Goal: Task Accomplishment & Management: Use online tool/utility

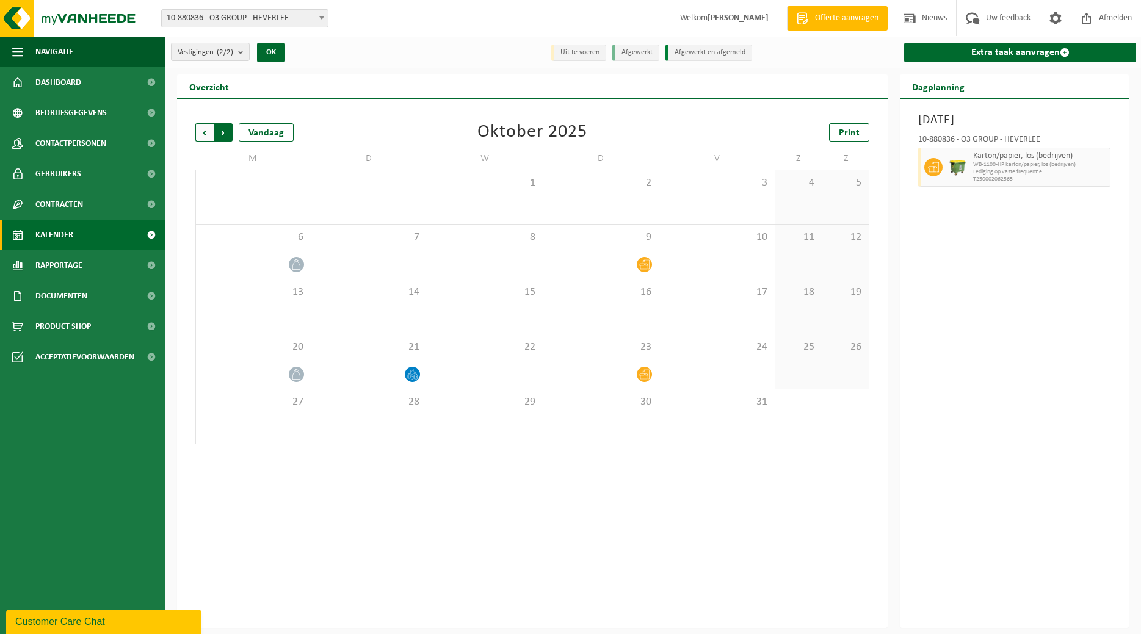
click at [207, 131] on span "Vorige" at bounding box center [204, 132] width 18 height 18
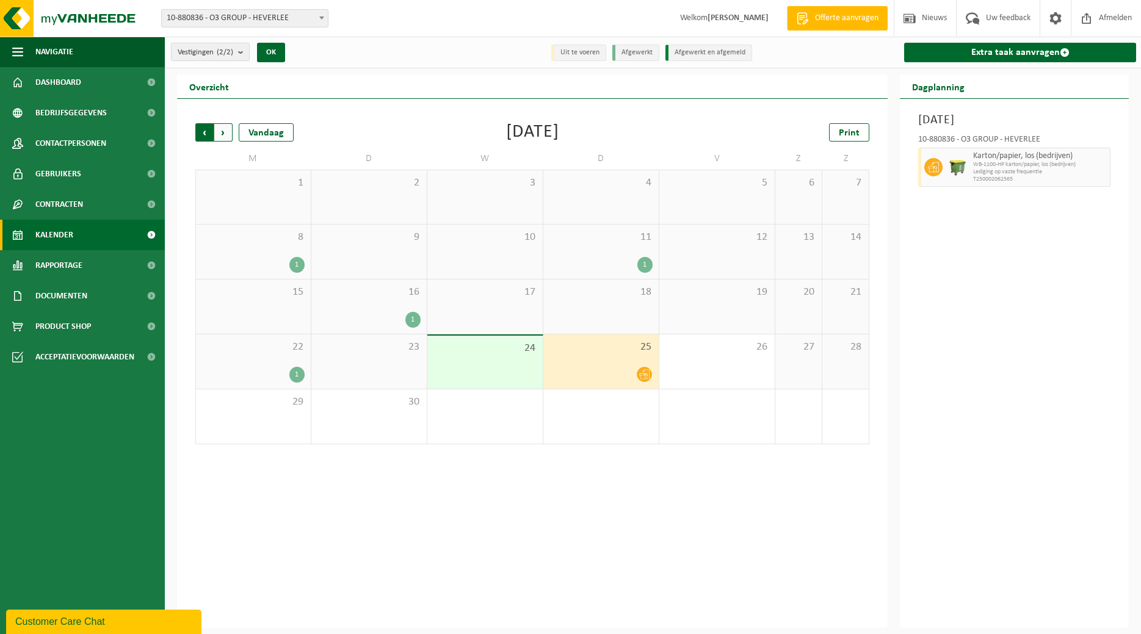
click at [226, 135] on span "Volgende" at bounding box center [223, 132] width 18 height 18
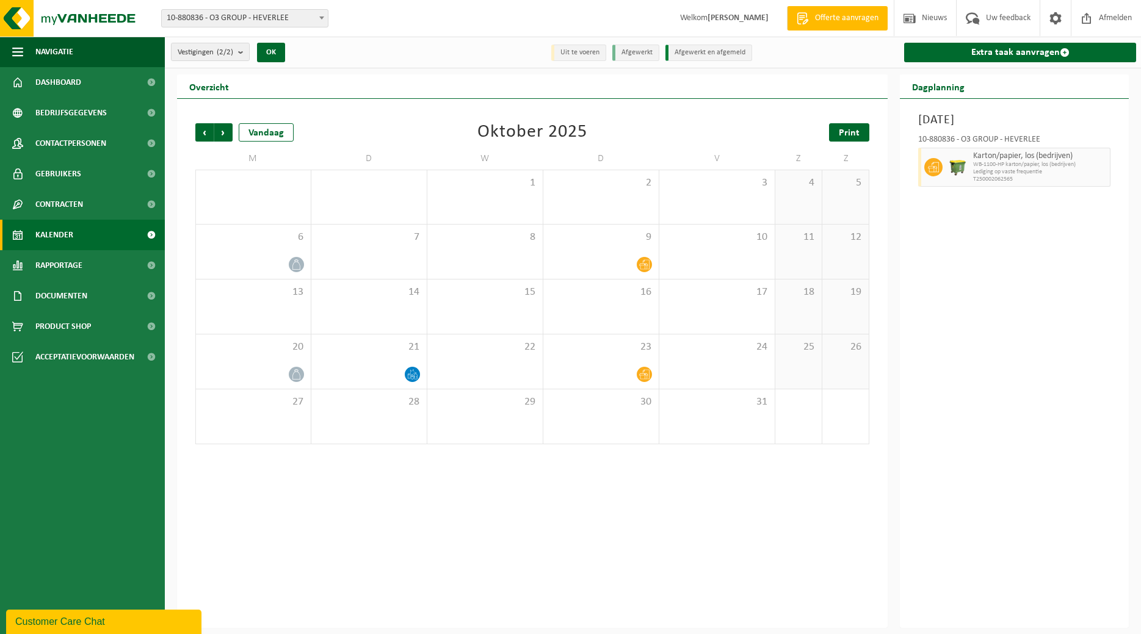
click at [848, 132] on span "Print" at bounding box center [849, 133] width 21 height 10
click at [411, 367] on span at bounding box center [412, 374] width 15 height 15
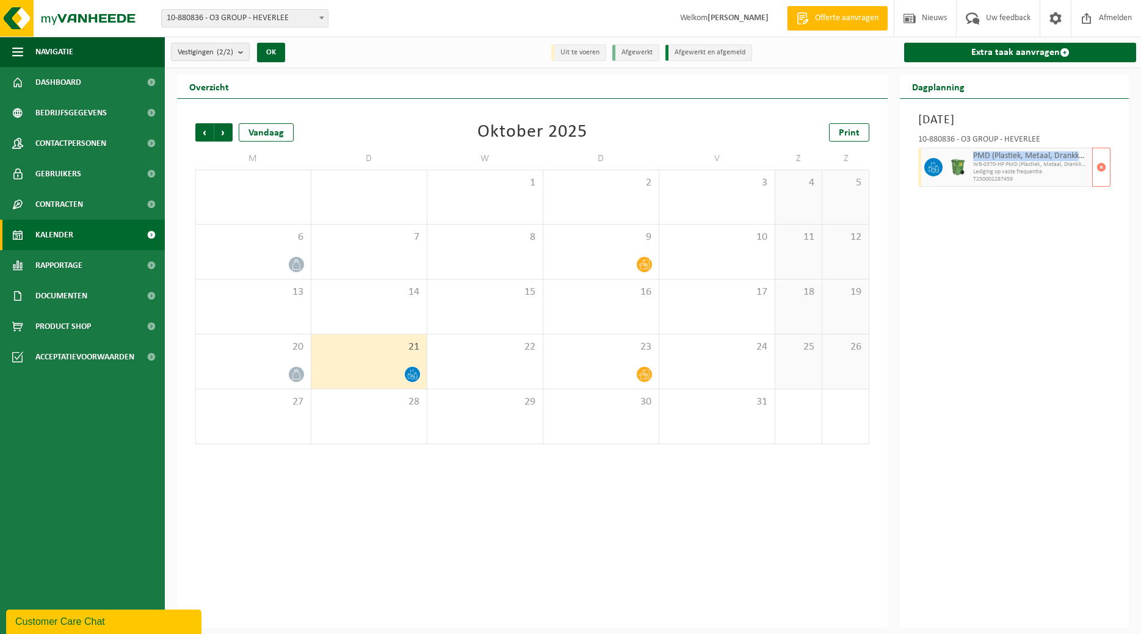
drag, startPoint x: 974, startPoint y: 156, endPoint x: 1083, endPoint y: 157, distance: 108.7
click at [1083, 157] on span "PMD (Plastiek, Metaal, Drankkartons) (bedrijven)" at bounding box center [1031, 156] width 116 height 10
click at [939, 166] on icon at bounding box center [933, 167] width 11 height 11
click at [955, 164] on img at bounding box center [957, 167] width 18 height 18
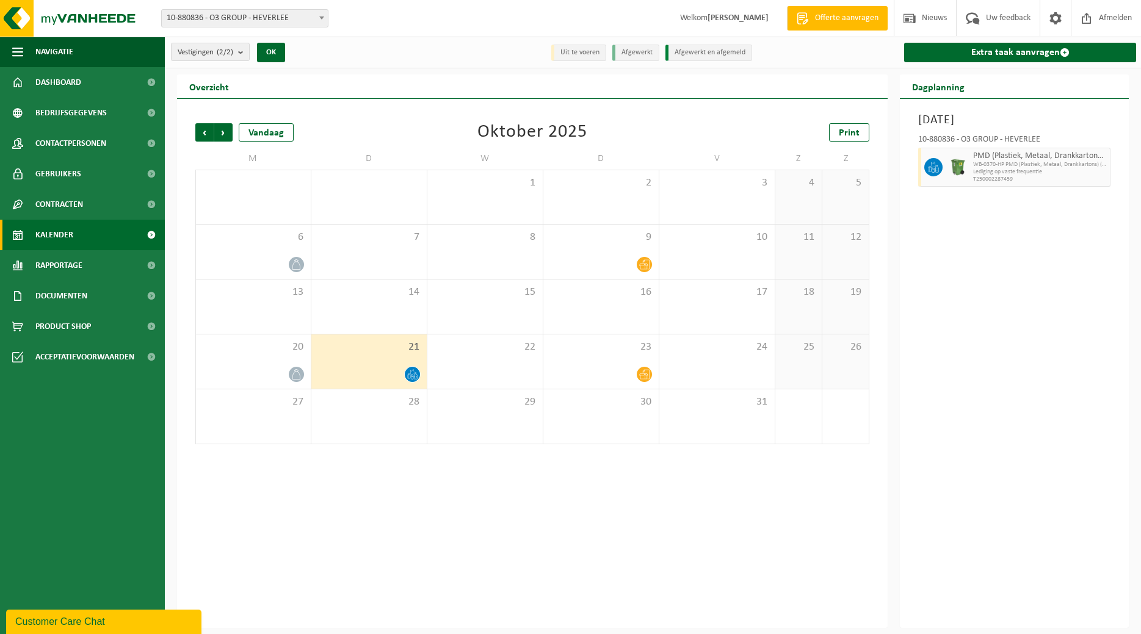
click at [370, 363] on div "21" at bounding box center [368, 361] width 115 height 54
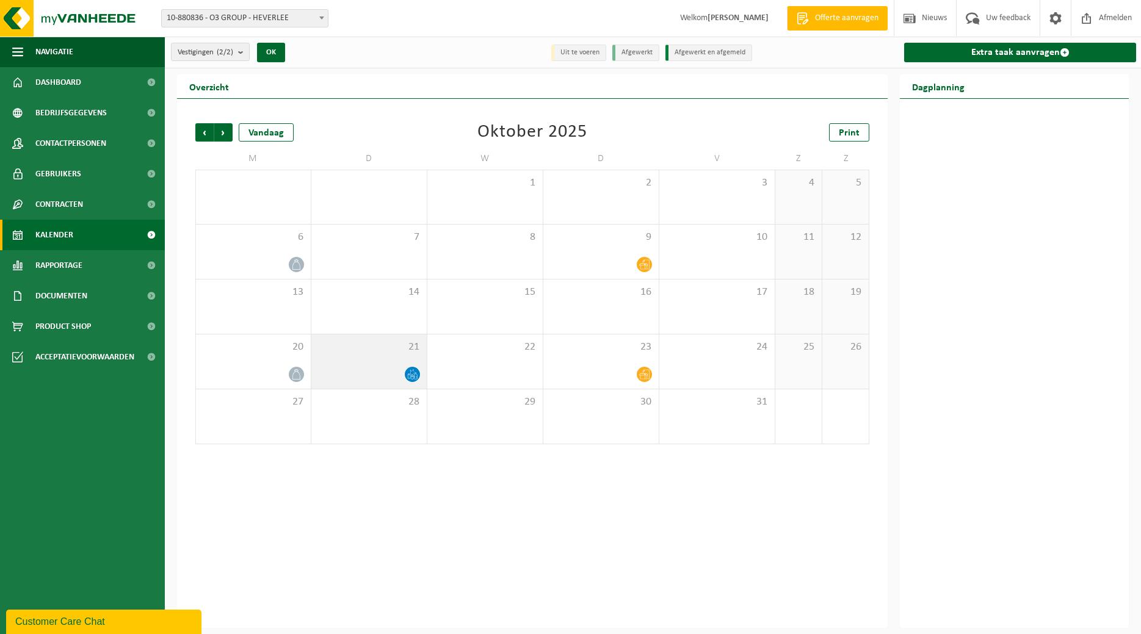
click at [370, 363] on div "21" at bounding box center [368, 361] width 115 height 54
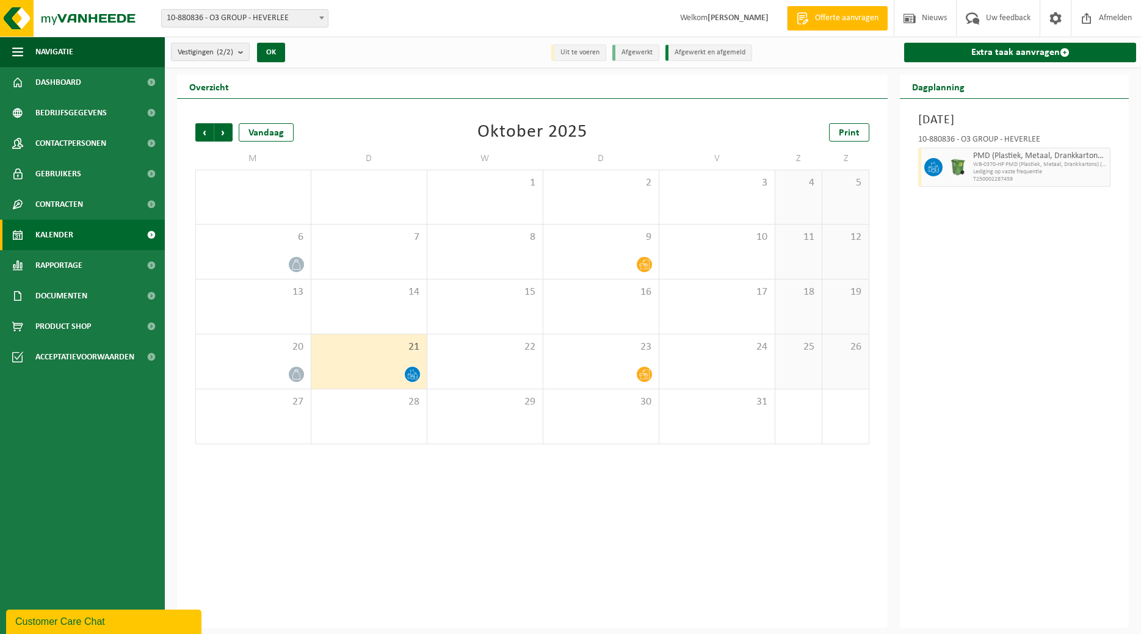
click at [406, 376] on span at bounding box center [412, 374] width 15 height 15
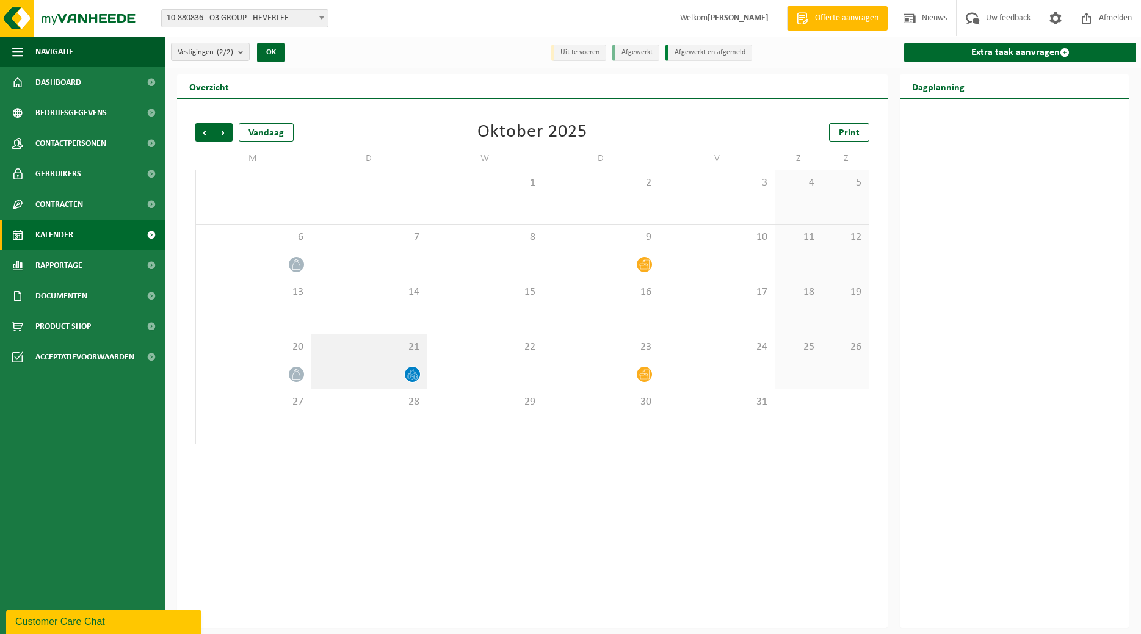
click at [416, 373] on icon at bounding box center [412, 374] width 10 height 10
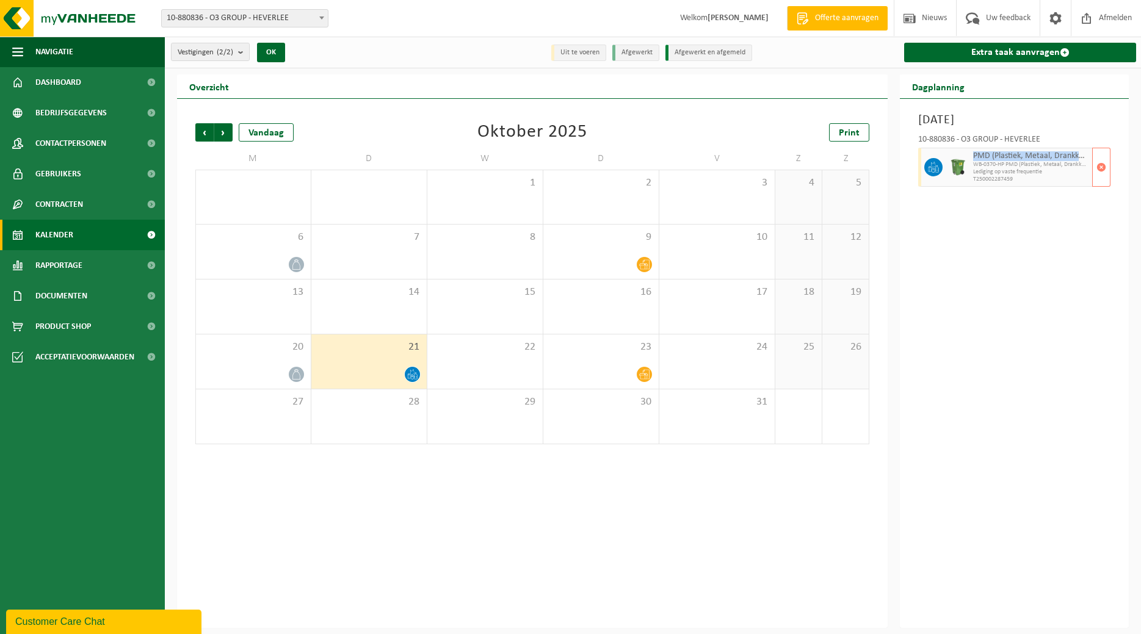
drag, startPoint x: 973, startPoint y: 156, endPoint x: 1080, endPoint y: 159, distance: 106.8
click at [1080, 159] on span "PMD (Plastiek, Metaal, Drankkartons) (bedrijven)" at bounding box center [1031, 156] width 116 height 10
copy span "PMD (Plastiek, Metaal, Drankka"
click at [226, 129] on span "Volgende" at bounding box center [223, 132] width 18 height 18
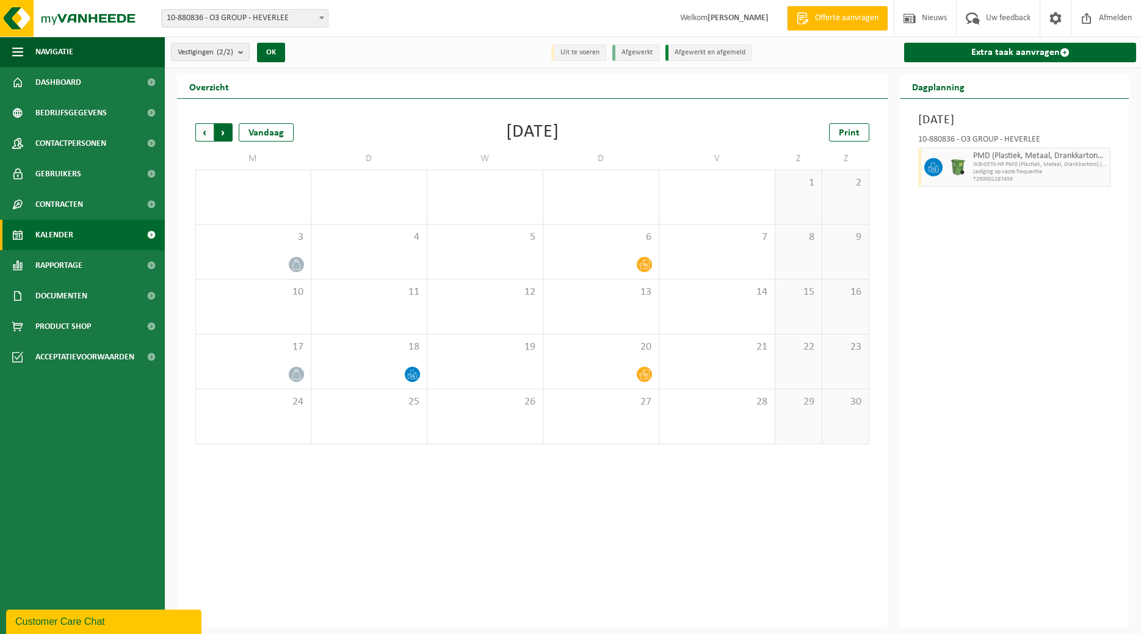
click at [204, 132] on span "Vorige" at bounding box center [204, 132] width 18 height 18
click at [206, 131] on span "Vorige" at bounding box center [204, 132] width 18 height 18
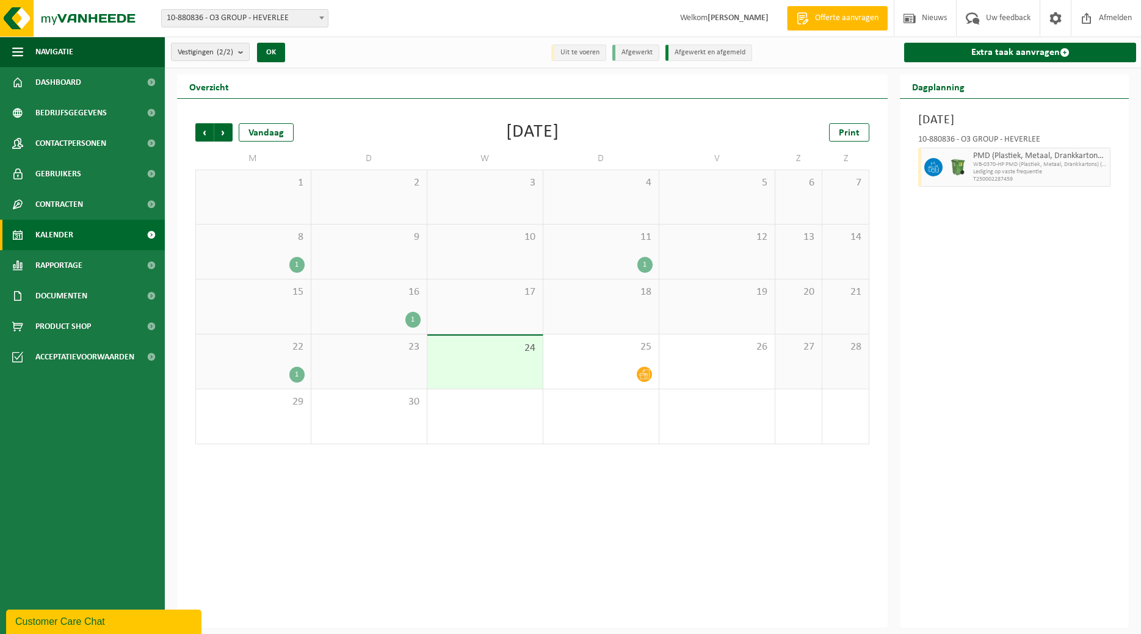
click at [474, 368] on div "24" at bounding box center [484, 362] width 115 height 53
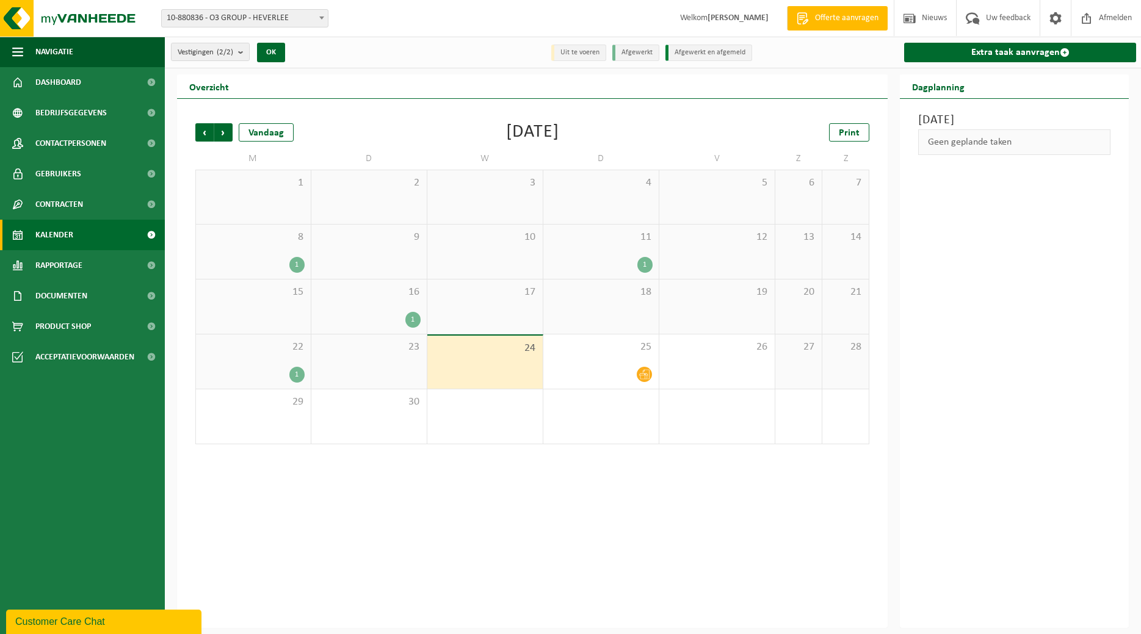
click at [474, 368] on div "24" at bounding box center [484, 362] width 115 height 53
click at [1012, 49] on link "Extra taak aanvragen" at bounding box center [1020, 53] width 232 height 20
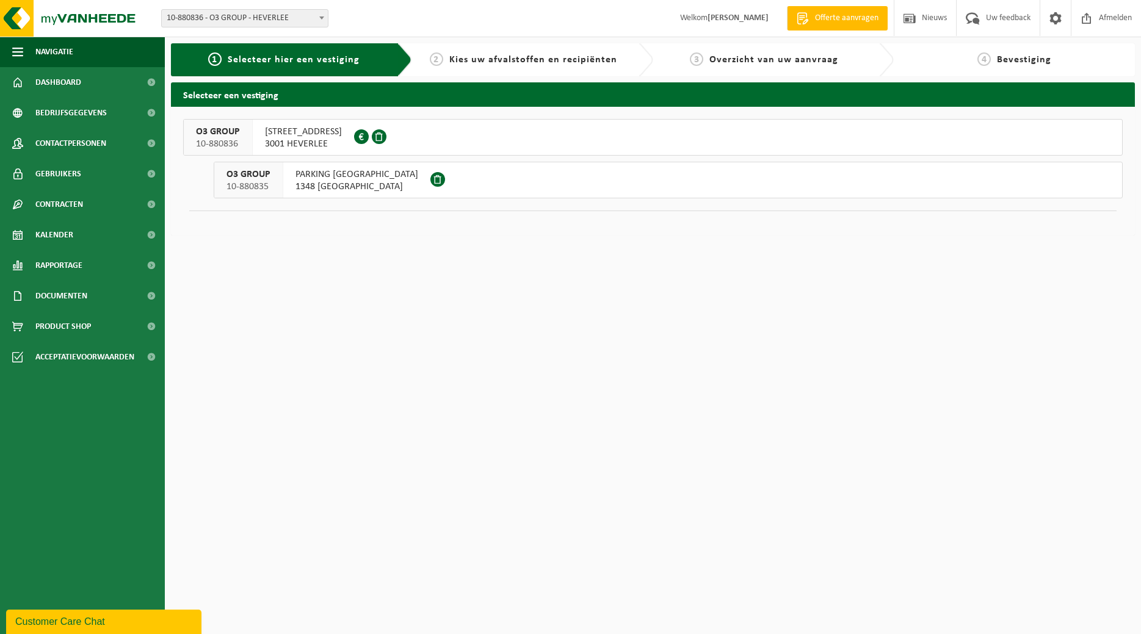
click at [296, 142] on span "3001 HEVERLEE" at bounding box center [303, 144] width 77 height 12
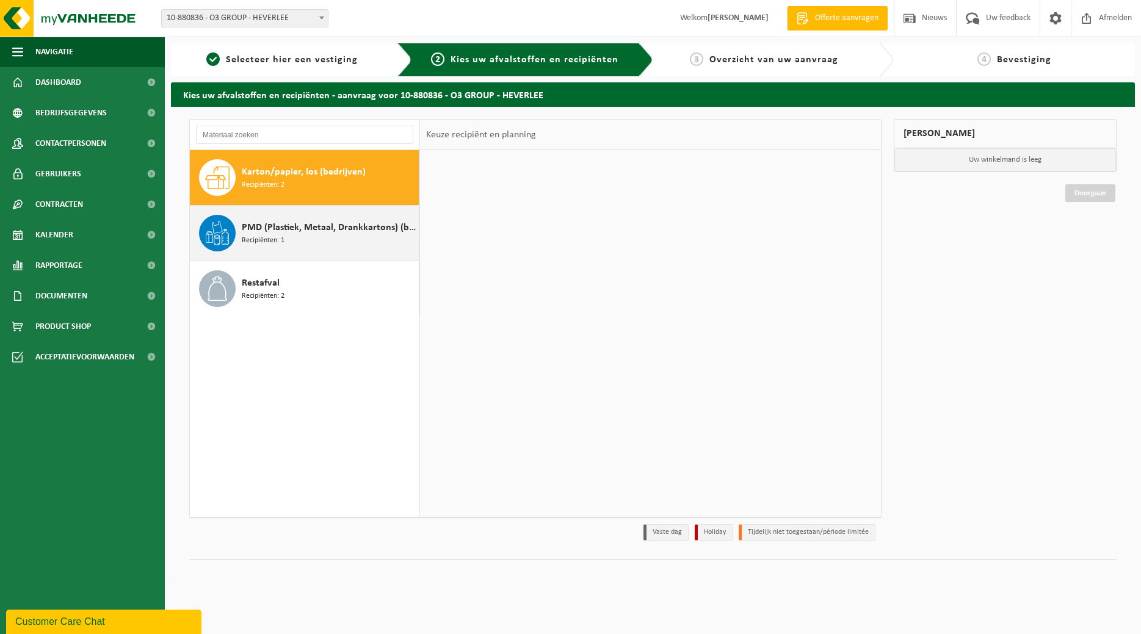
click at [258, 236] on span "Recipiënten: 1" at bounding box center [263, 241] width 43 height 12
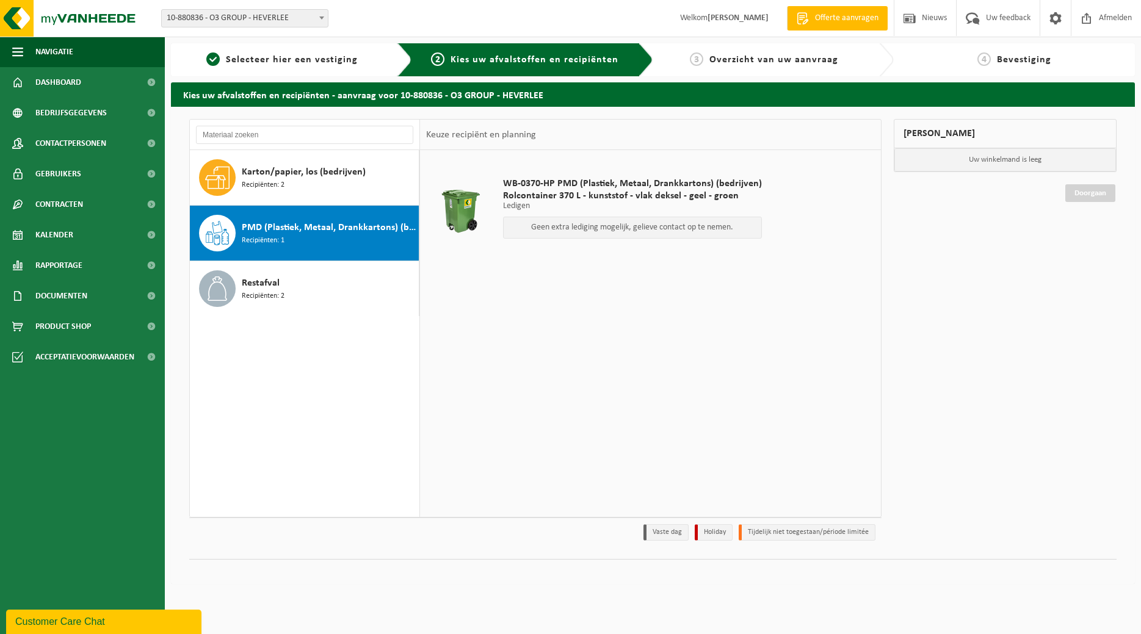
click at [564, 189] on span "WB-0370-HP PMD (Plastiek, Metaal, Drankkartons) (bedrijven)" at bounding box center [632, 184] width 259 height 12
click at [303, 236] on div "PMD (Plastiek, Metaal, Drankkartons) (bedrijven) Recipiënten: 1" at bounding box center [329, 233] width 174 height 37
click at [304, 236] on div "PMD (Plastiek, Metaal, Drankkartons) (bedrijven) Recipiënten: 1" at bounding box center [329, 233] width 174 height 37
click at [547, 196] on span "Rolcontainer 370 L - kunststof - vlak deksel - geel - groen" at bounding box center [632, 196] width 259 height 12
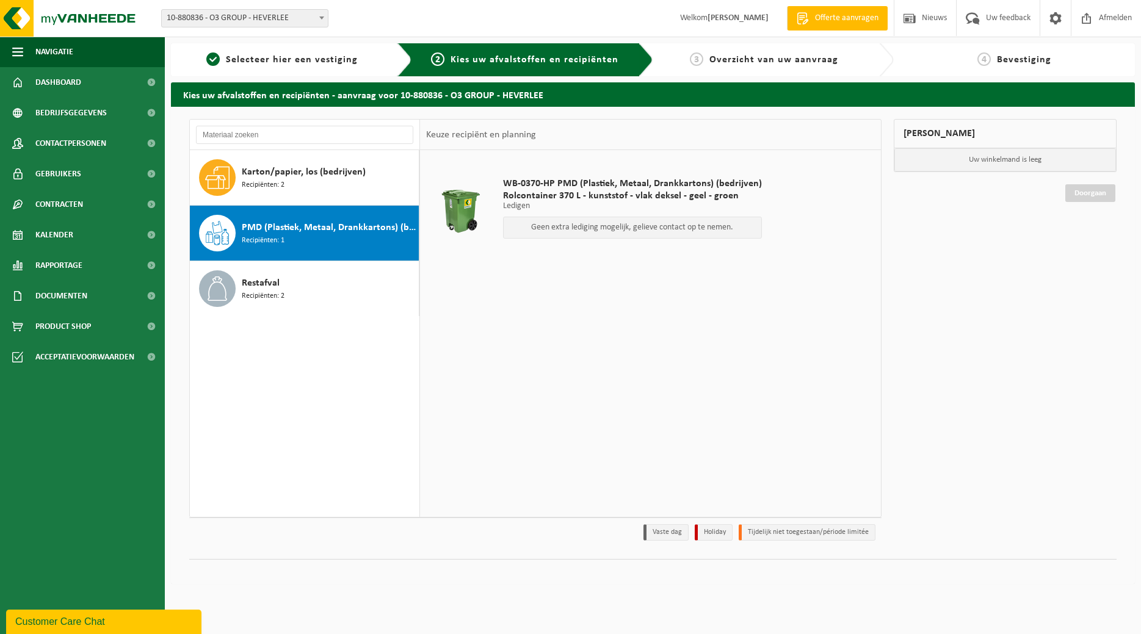
click at [670, 230] on p "Geen extra lediging mogelijk, gelieve contact op te nemen." at bounding box center [632, 227] width 245 height 9
click at [671, 230] on p "Geen extra lediging mogelijk, gelieve contact op te nemen." at bounding box center [632, 227] width 245 height 9
click at [698, 226] on p "Geen extra lediging mogelijk, gelieve contact op te nemen." at bounding box center [632, 227] width 245 height 9
click at [715, 226] on p "Geen extra lediging mogelijk, gelieve contact op te nemen." at bounding box center [632, 227] width 245 height 9
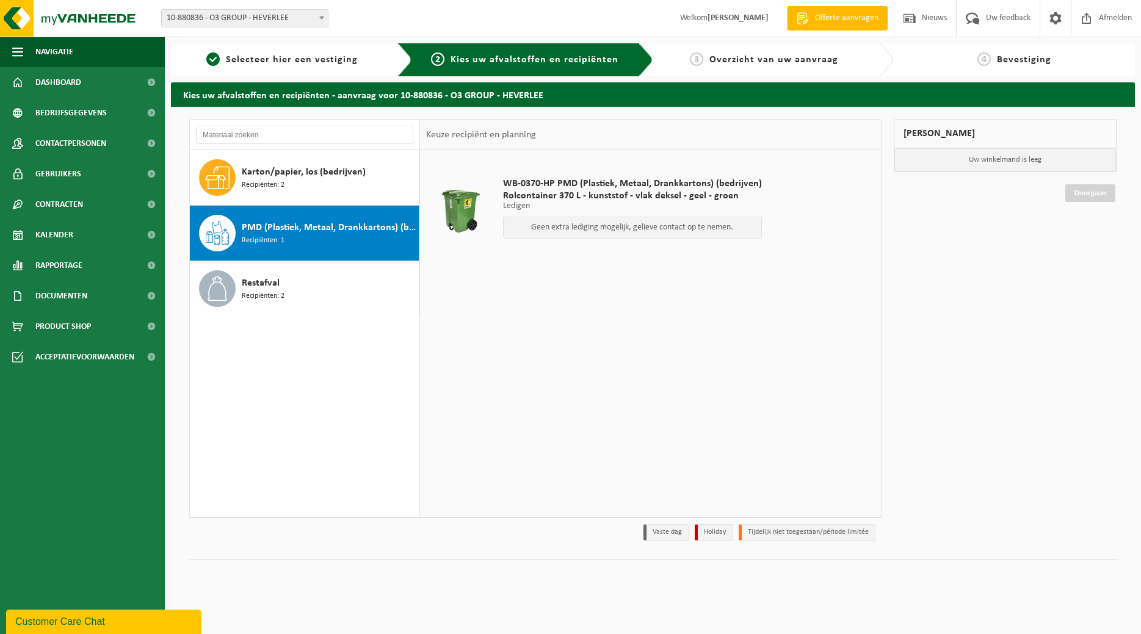
click at [715, 226] on p "Geen extra lediging mogelijk, gelieve contact op te nemen." at bounding box center [632, 227] width 245 height 9
click at [297, 280] on div "Restafval Recipiënten: 2" at bounding box center [329, 288] width 174 height 37
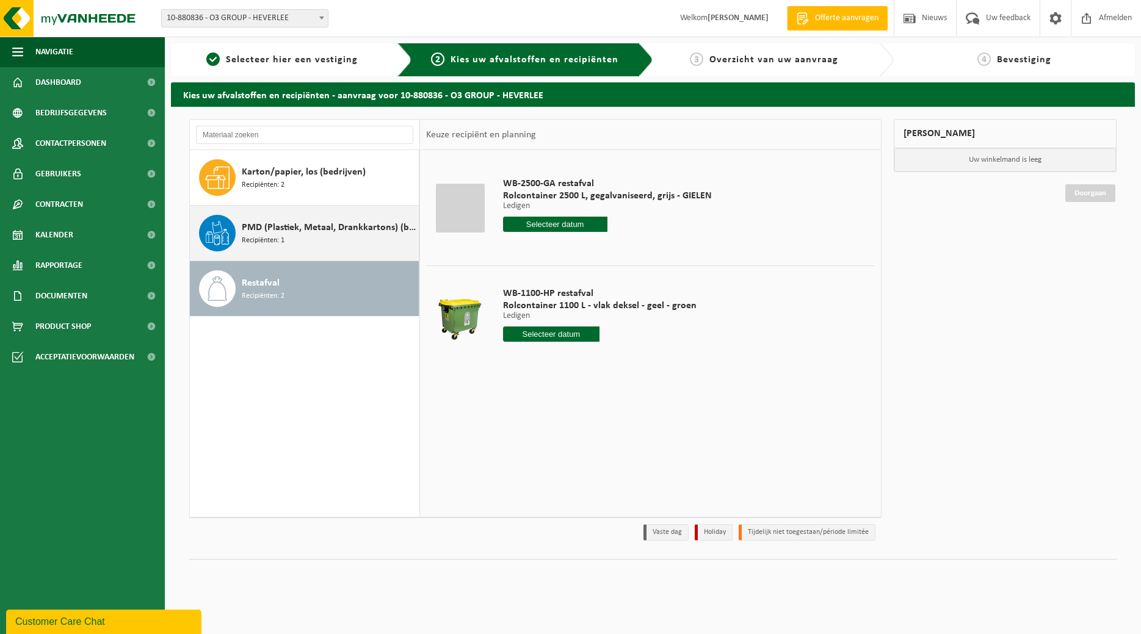
click at [275, 239] on span "Recipiënten: 1" at bounding box center [263, 241] width 43 height 12
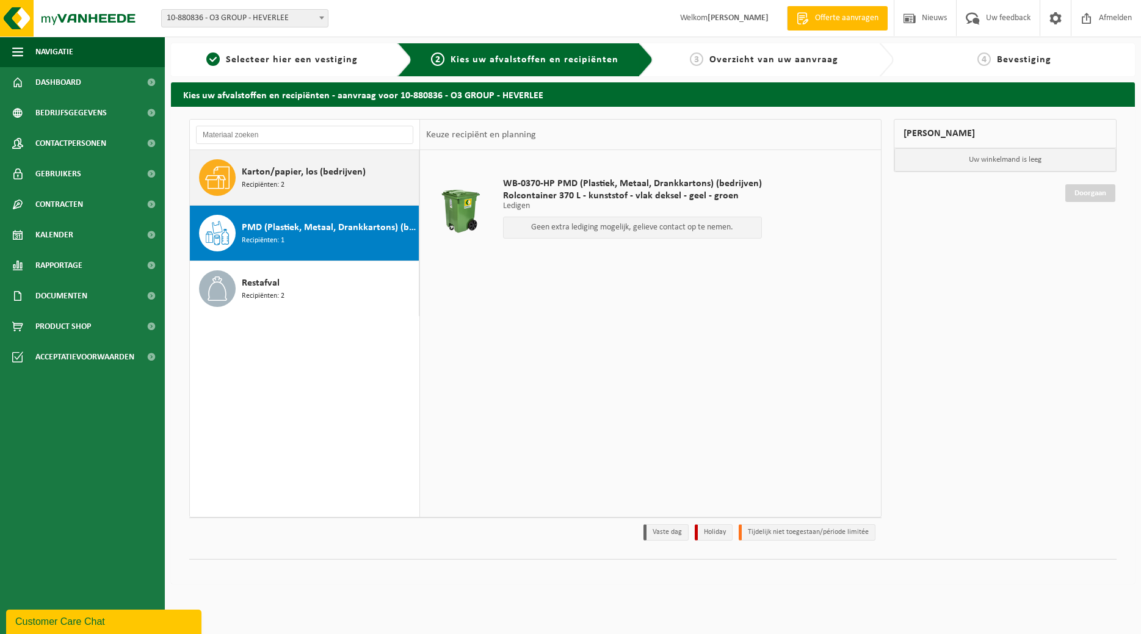
click at [279, 175] on span "Karton/papier, los (bedrijven)" at bounding box center [304, 172] width 124 height 15
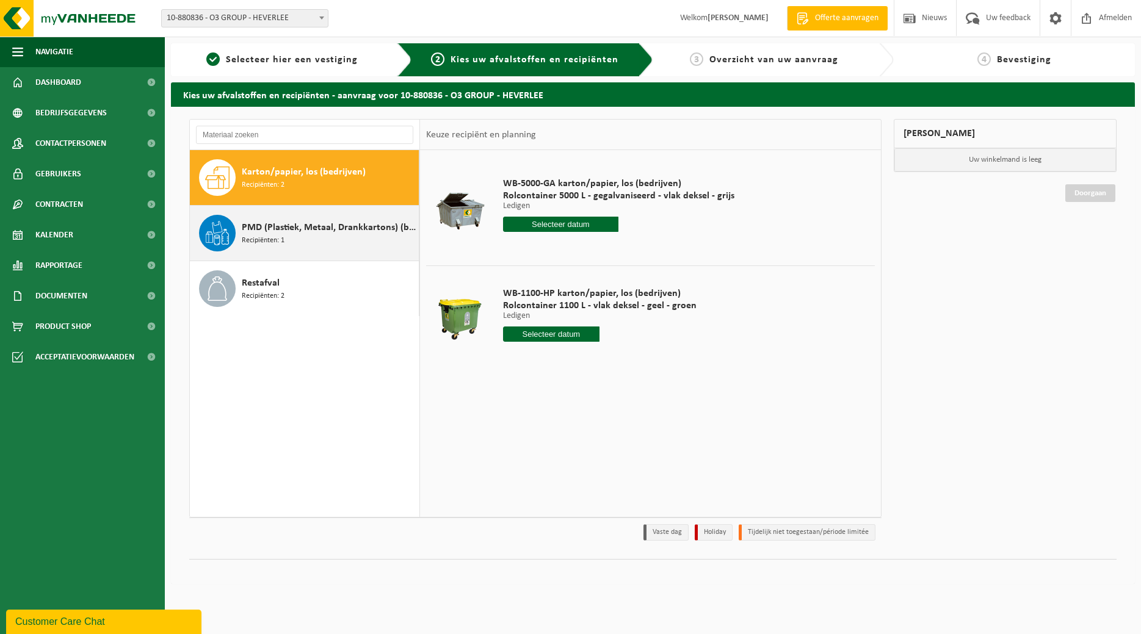
click at [288, 241] on div "PMD (Plastiek, Metaal, Drankkartons) (bedrijven) Recipiënten: 1" at bounding box center [329, 233] width 174 height 37
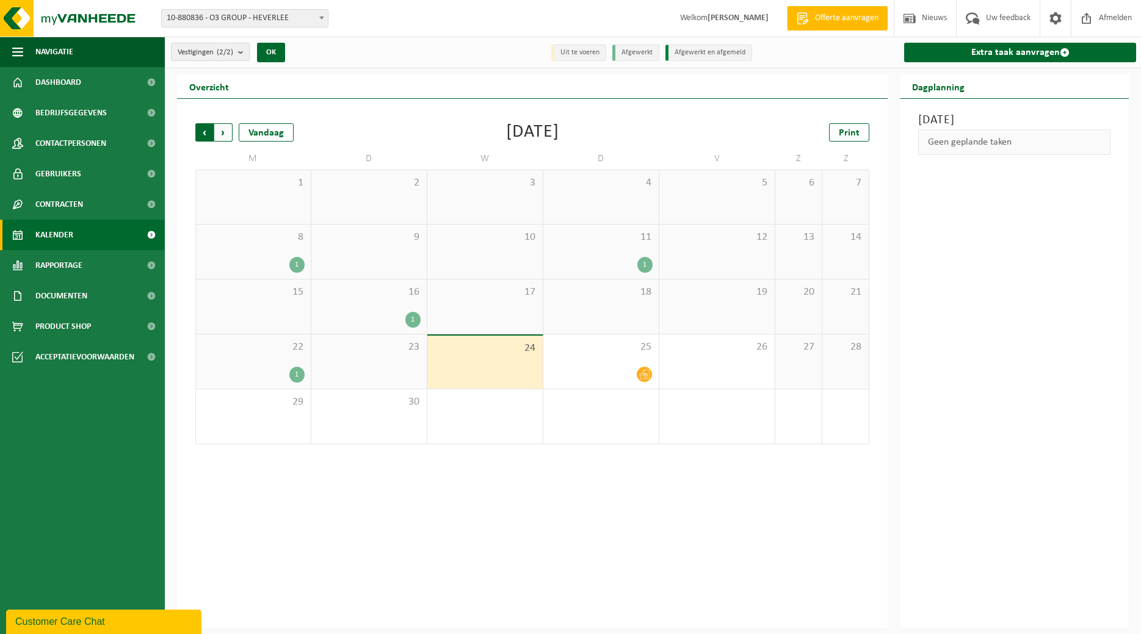
click at [220, 133] on span "Volgende" at bounding box center [223, 132] width 18 height 18
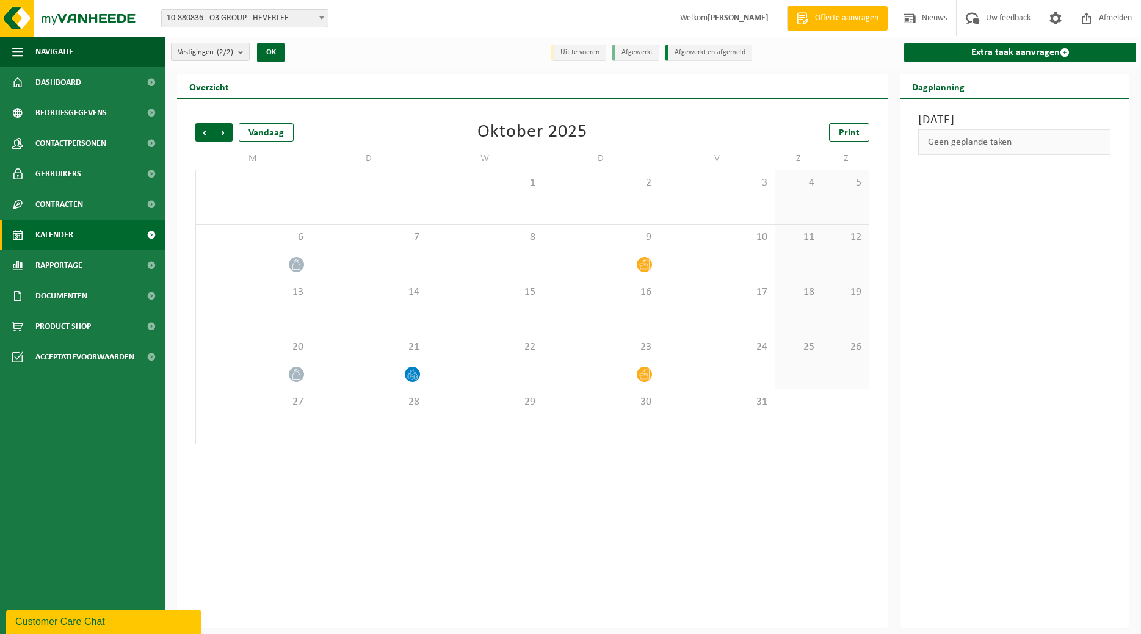
click at [220, 133] on span "Volgende" at bounding box center [223, 132] width 18 height 18
click at [644, 261] on icon at bounding box center [644, 265] width 10 height 10
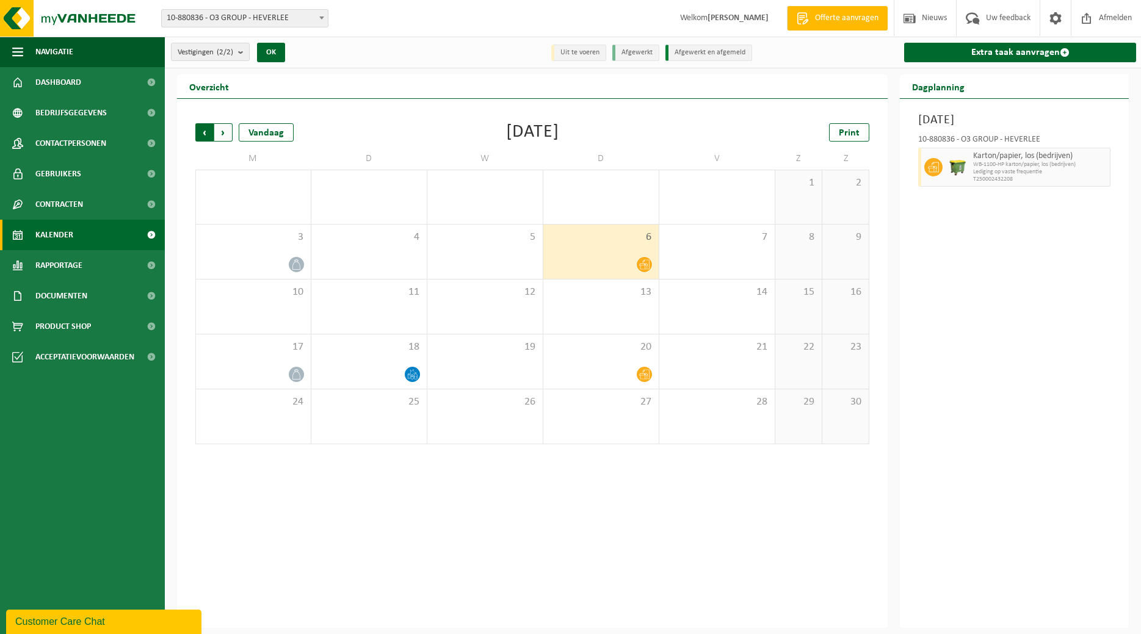
click at [220, 132] on span "Volgende" at bounding box center [223, 132] width 18 height 18
